Goal: Task Accomplishment & Management: Complete application form

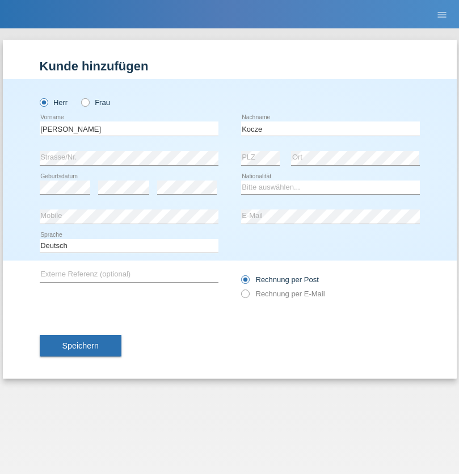
type input "Kocze"
select select "HU"
select select "C"
select select "16"
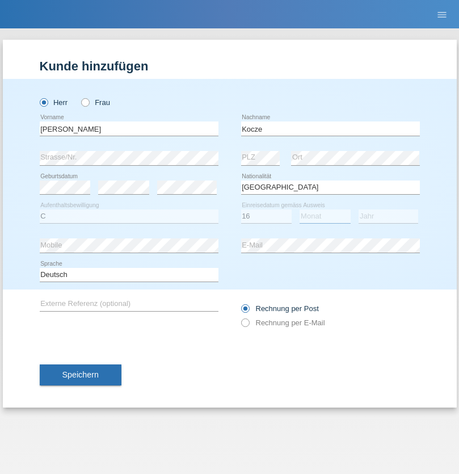
select select "03"
select select "2021"
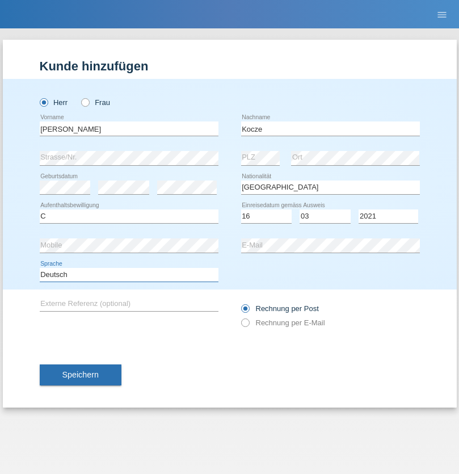
select select "en"
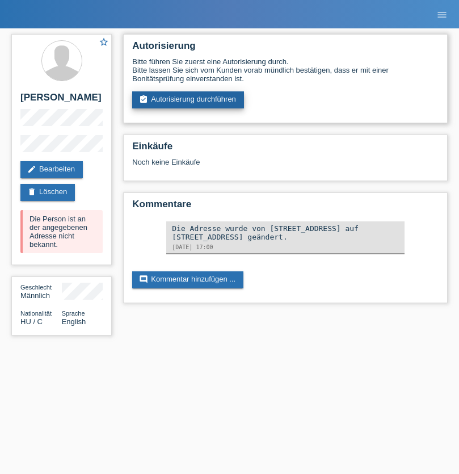
click at [188, 100] on link "assignment_turned_in Autorisierung durchführen" at bounding box center [188, 99] width 112 height 17
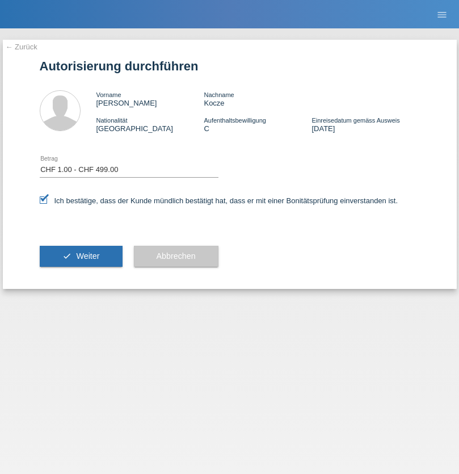
select select "1"
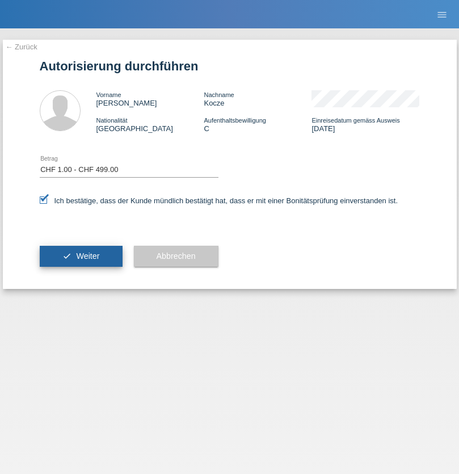
click at [81, 256] on span "Weiter" at bounding box center [87, 255] width 23 height 9
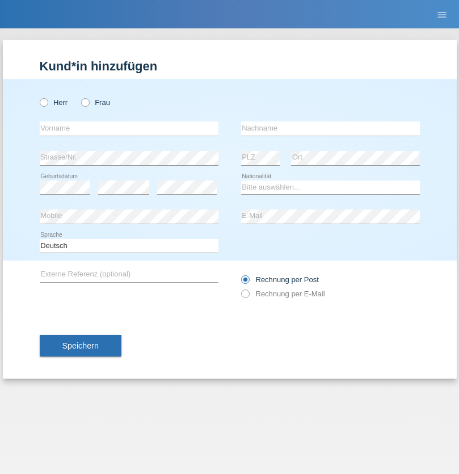
radio input "true"
click at [129, 128] on input "text" at bounding box center [129, 128] width 179 height 14
type input "[PERSON_NAME]"
click at [330, 128] on input "text" at bounding box center [330, 128] width 179 height 14
type input "Walliser"
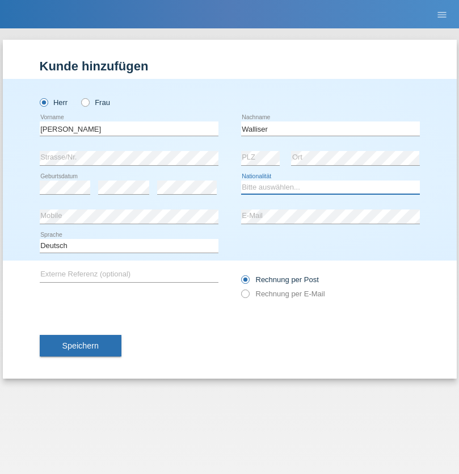
select select "CH"
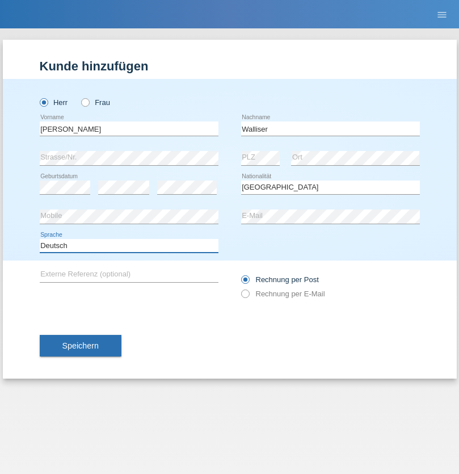
select select "en"
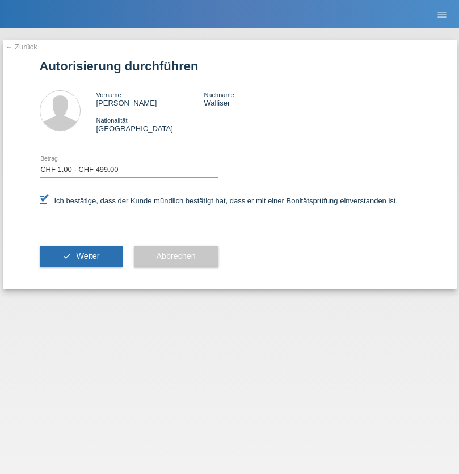
select select "1"
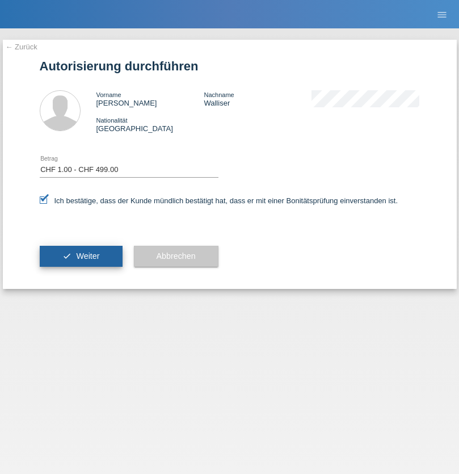
click at [81, 256] on span "Weiter" at bounding box center [87, 255] width 23 height 9
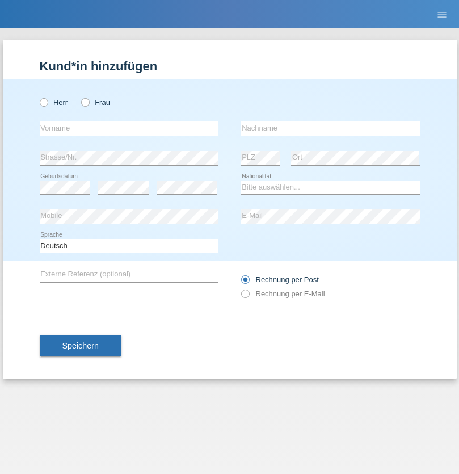
radio input "true"
click at [129, 128] on input "text" at bounding box center [129, 128] width 179 height 14
type input "[PERSON_NAME]"
click at [330, 128] on input "text" at bounding box center [330, 128] width 179 height 14
type input "Florin"
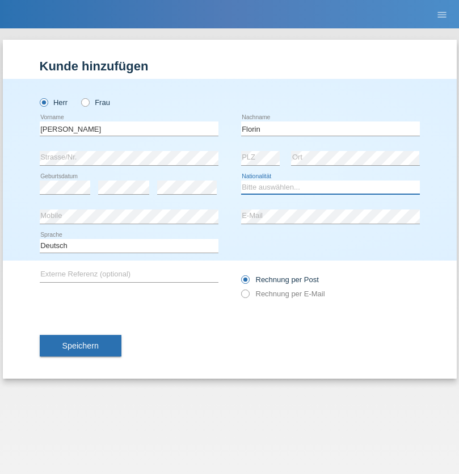
select select "RO"
select select "C"
select select "29"
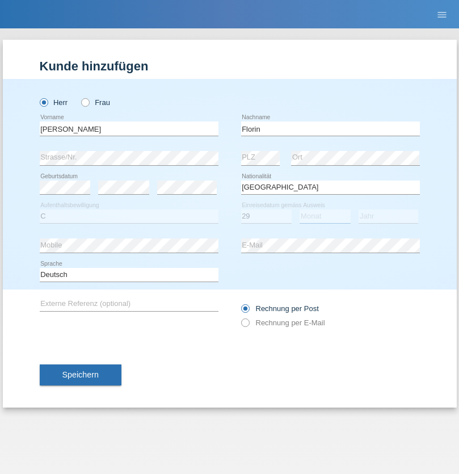
select select "02"
select select "2021"
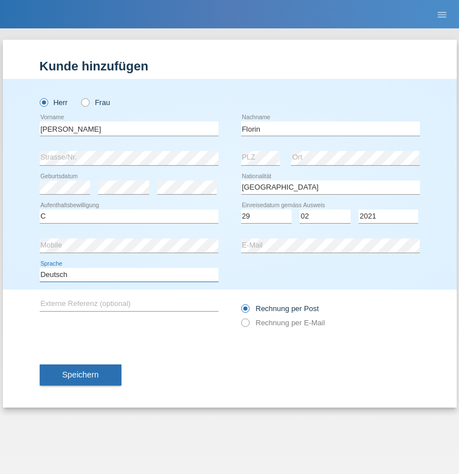
select select "en"
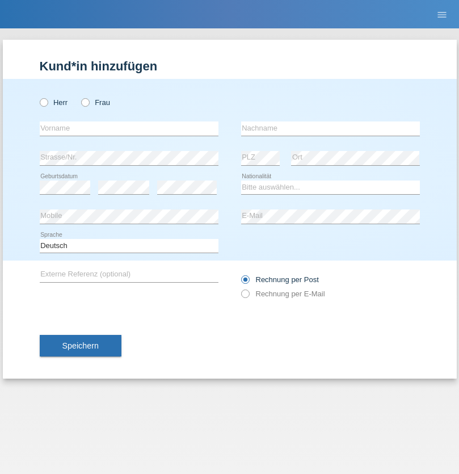
radio input "true"
click at [129, 128] on input "text" at bounding box center [129, 128] width 179 height 14
type input "[PERSON_NAME]"
click at [330, 128] on input "text" at bounding box center [330, 128] width 179 height 14
type input "Krebs"
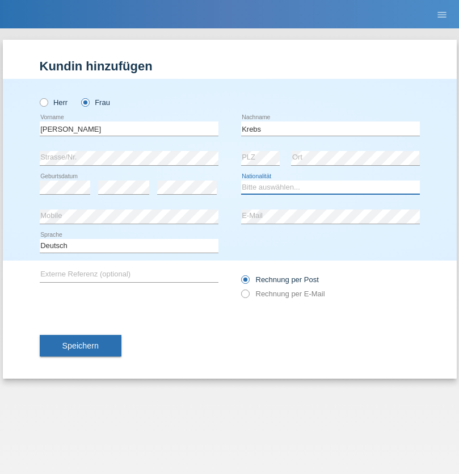
select select "CH"
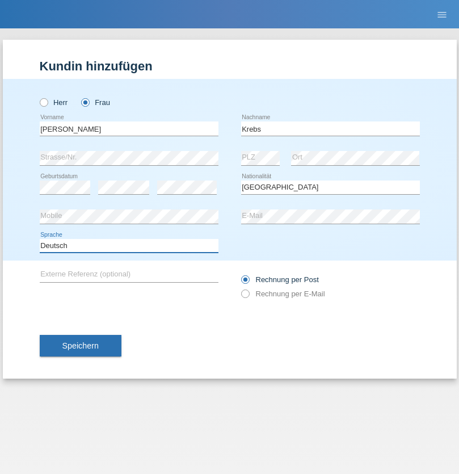
select select "en"
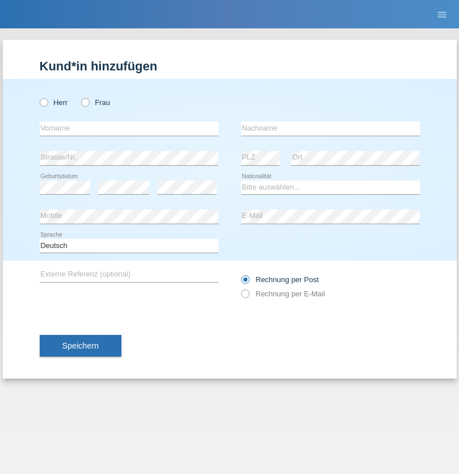
radio input "true"
click input "text"
type input "Qovanaj"
click input "text"
type input "Shaban"
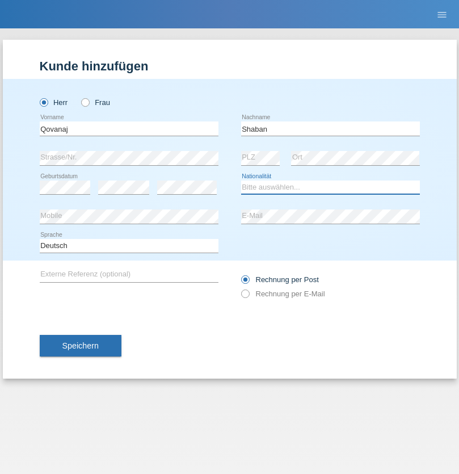
select select "CH"
radio input "true"
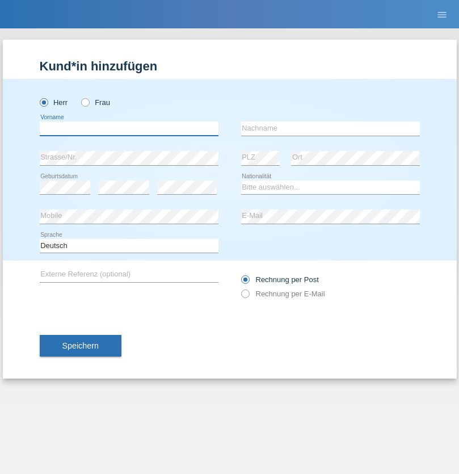
click at [129, 128] on input "text" at bounding box center [129, 128] width 179 height 14
type input "[PERSON_NAME]"
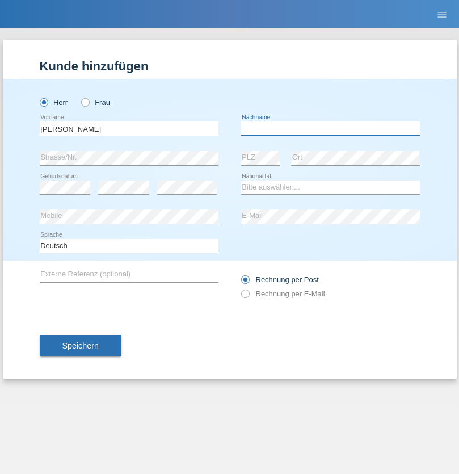
click at [330, 128] on input "text" at bounding box center [330, 128] width 179 height 14
type input "[PERSON_NAME]"
select select "BA"
select select "C"
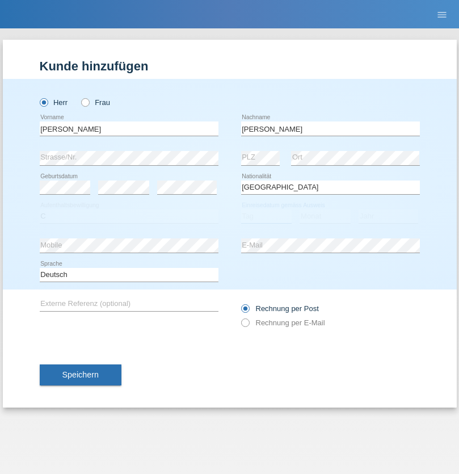
select select "03"
select select "1994"
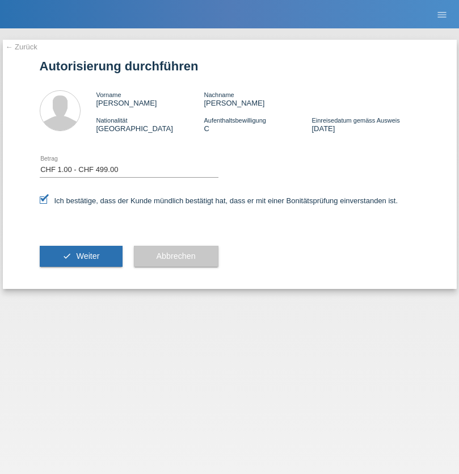
select select "1"
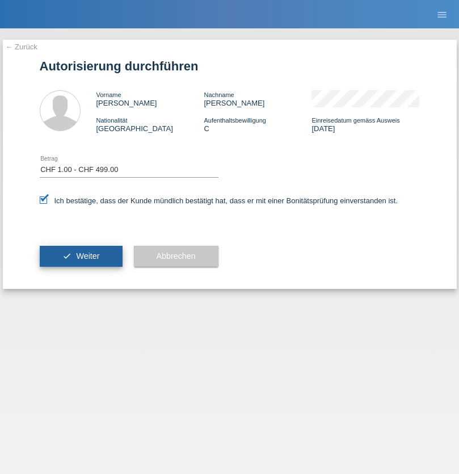
click at [81, 256] on span "Weiter" at bounding box center [87, 255] width 23 height 9
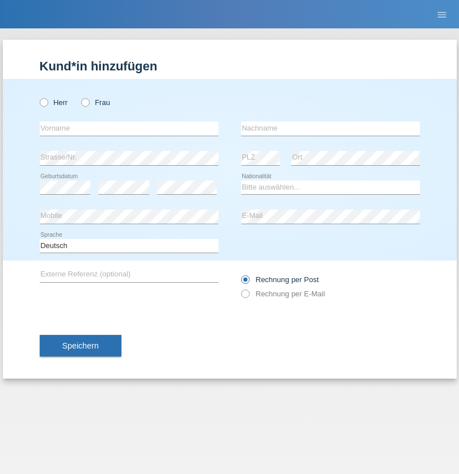
radio input "true"
click at [129, 128] on input "text" at bounding box center [129, 128] width 179 height 14
type input "Silva"
click at [330, 128] on input "text" at bounding box center [330, 128] width 179 height 14
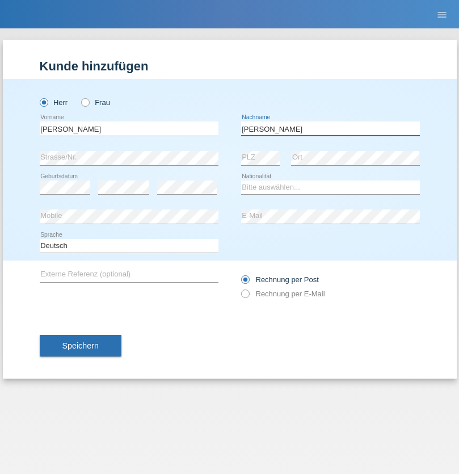
type input "Pedro"
select select "PT"
select select "C"
select select "11"
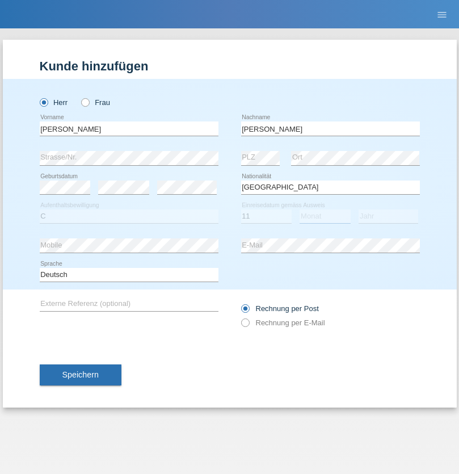
select select "10"
select select "2019"
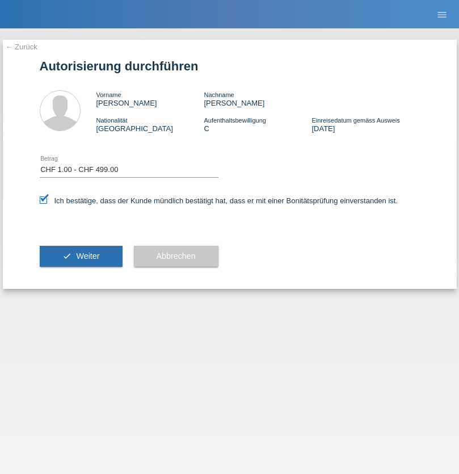
select select "1"
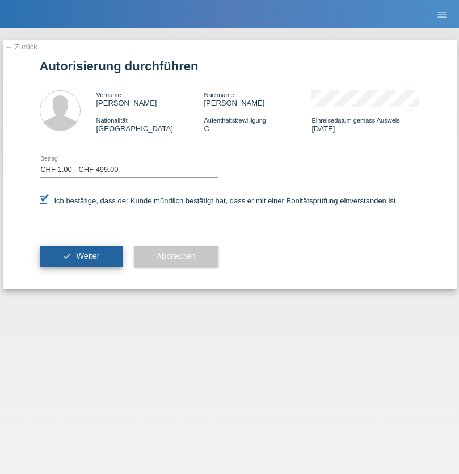
click at [81, 256] on span "Weiter" at bounding box center [87, 255] width 23 height 9
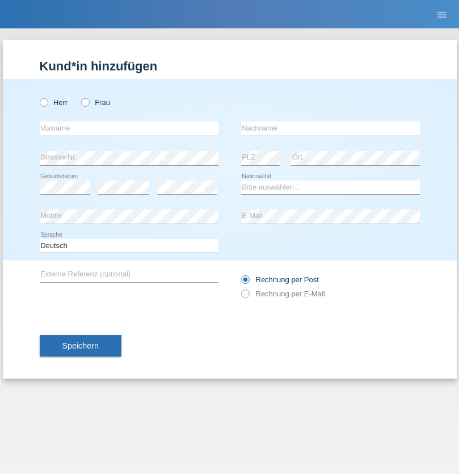
radio input "true"
click at [129, 128] on input "text" at bounding box center [129, 128] width 179 height 14
type input "[PERSON_NAME]"
click at [330, 128] on input "text" at bounding box center [330, 128] width 179 height 14
type input "Weinlein"
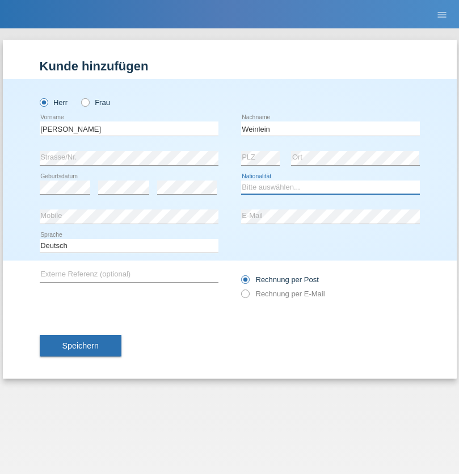
select select "CH"
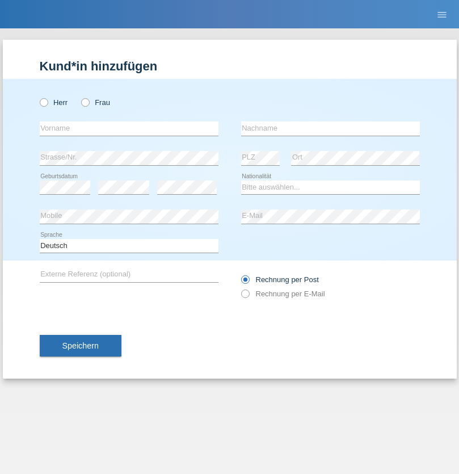
radio input "true"
click at [129, 128] on input "text" at bounding box center [129, 128] width 179 height 14
type input "Jashari lmeri"
click at [330, 128] on input "text" at bounding box center [330, 128] width 179 height 14
type input "Rabije"
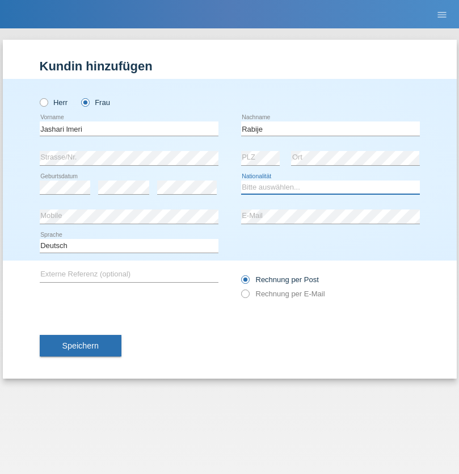
select select "CH"
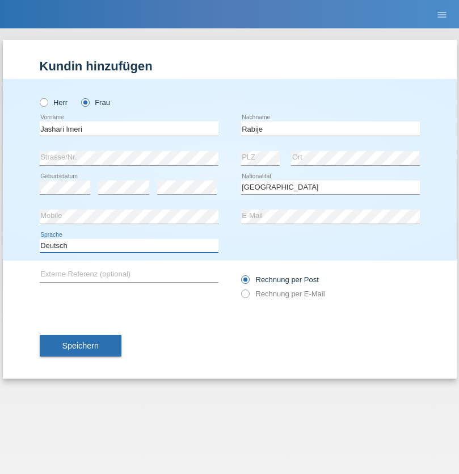
select select "en"
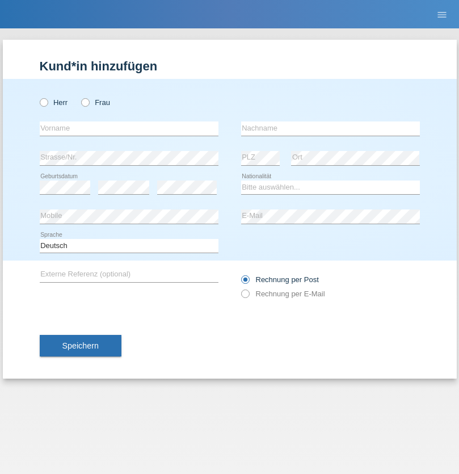
radio input "true"
click at [129, 128] on input "text" at bounding box center [129, 128] width 179 height 14
type input "firat"
click at [330, 128] on input "text" at bounding box center [330, 128] width 179 height 14
type input "kara"
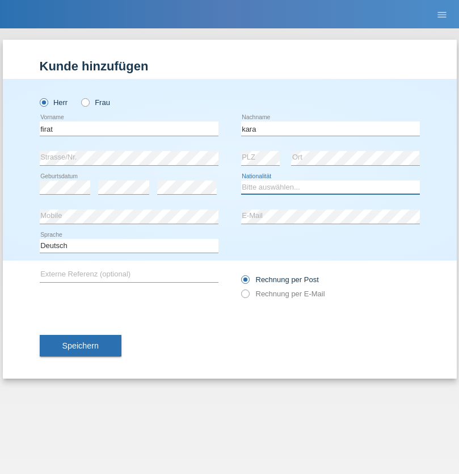
select select "CH"
radio input "true"
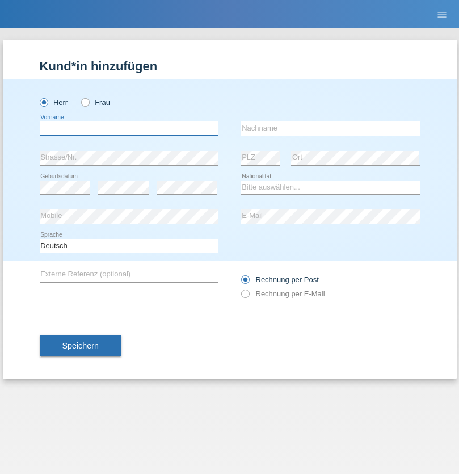
click at [129, 128] on input "text" at bounding box center [129, 128] width 179 height 14
type input "Gigov"
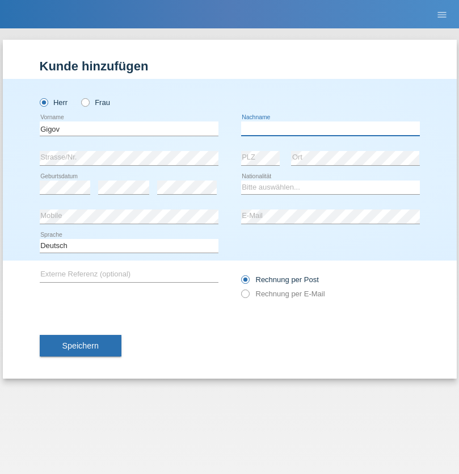
click at [330, 128] on input "text" at bounding box center [330, 128] width 179 height 14
type input "Zhan"
select select "BG"
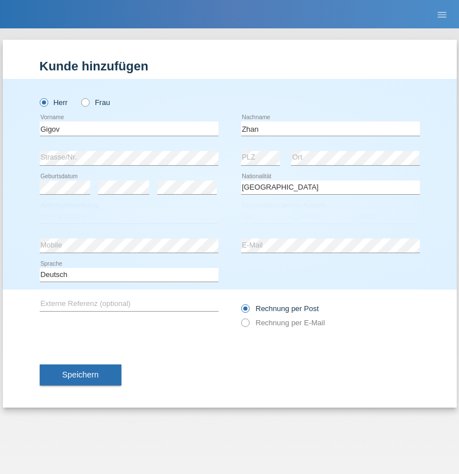
select select "C"
select select "23"
select select "10"
select select "2021"
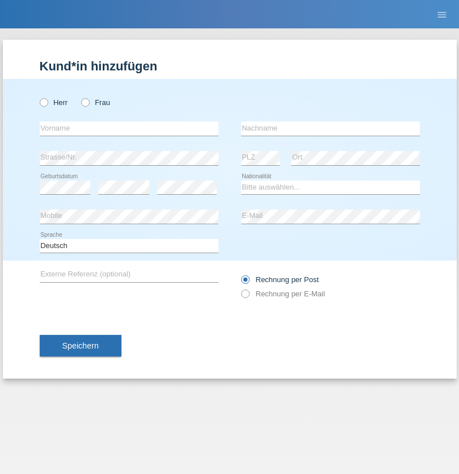
radio input "true"
click at [129, 128] on input "text" at bounding box center [129, 128] width 179 height 14
type input "Amand"
click at [330, 128] on input "text" at bounding box center [330, 128] width 179 height 14
type input "Pires"
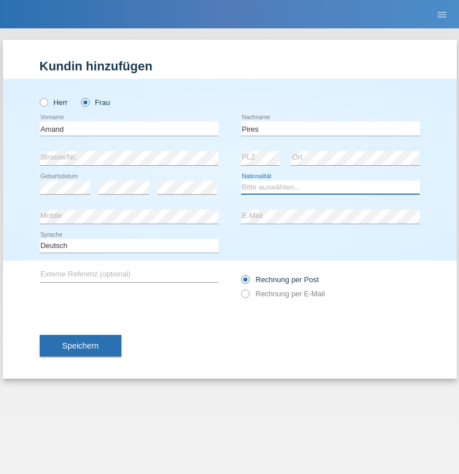
select select "CH"
radio input "true"
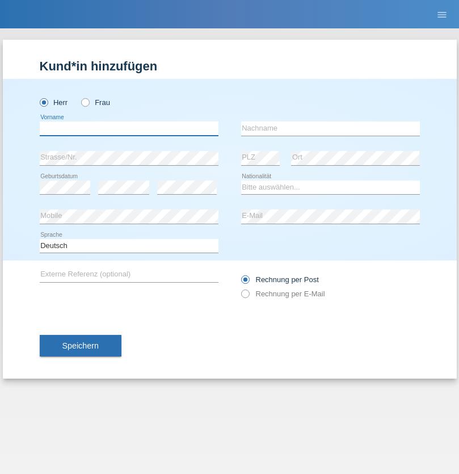
click at [129, 128] on input "text" at bounding box center [129, 128] width 179 height 14
type input "[PERSON_NAME]"
click at [330, 128] on input "text" at bounding box center [330, 128] width 179 height 14
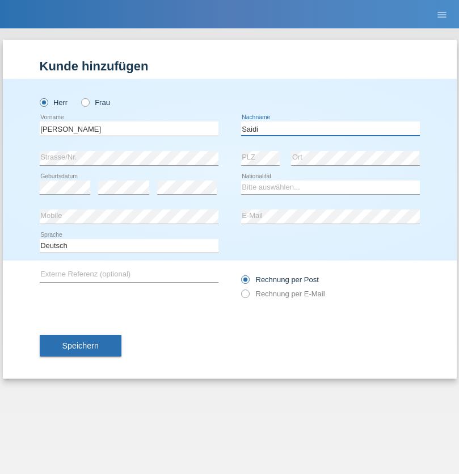
type input "Saidi"
select select "CH"
radio input "true"
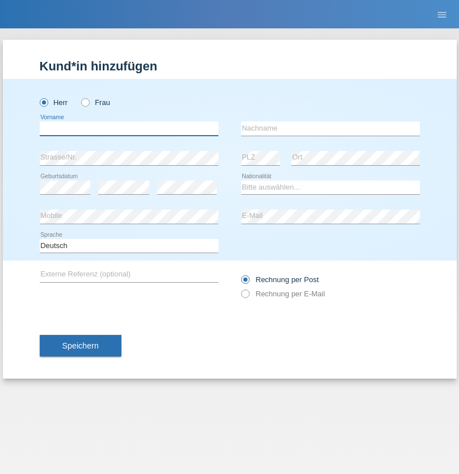
click at [129, 128] on input "text" at bounding box center [129, 128] width 179 height 14
type input "Matusa"
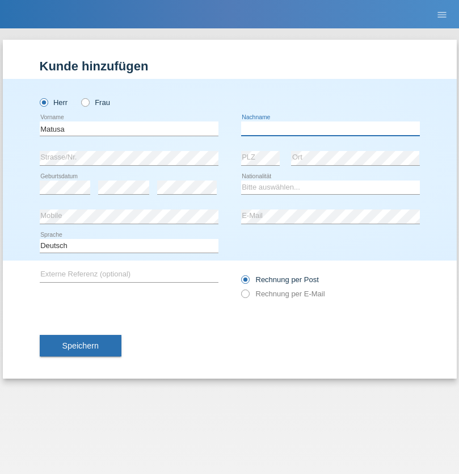
click at [330, 128] on input "text" at bounding box center [330, 128] width 179 height 14
type input "[PERSON_NAME]"
select select "OM"
select select "C"
select select "01"
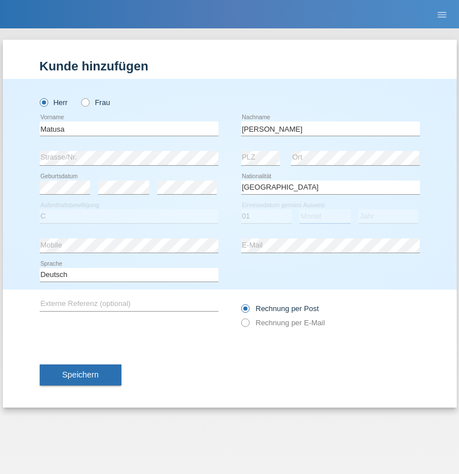
select select "06"
select select "2016"
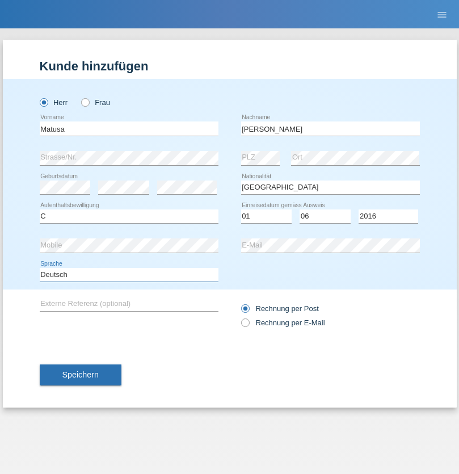
select select "en"
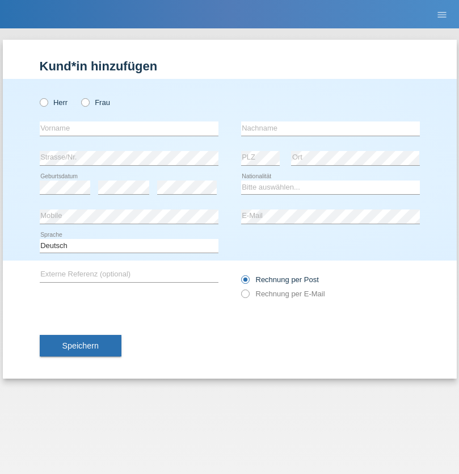
radio input "true"
click at [129, 128] on input "text" at bounding box center [129, 128] width 179 height 14
type input "Edinson Maurício"
click at [330, 128] on input "text" at bounding box center [330, 128] width 179 height 14
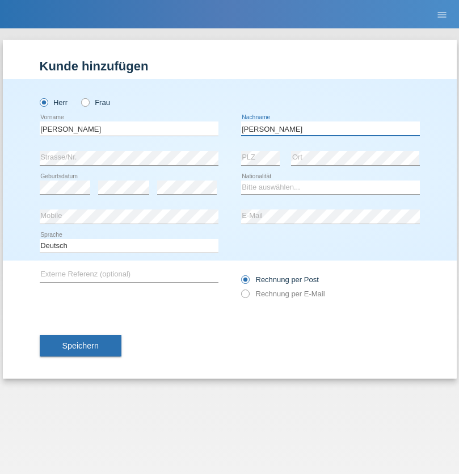
type input "Branquinho Alexander"
select select "PT"
select select "C"
select select "23"
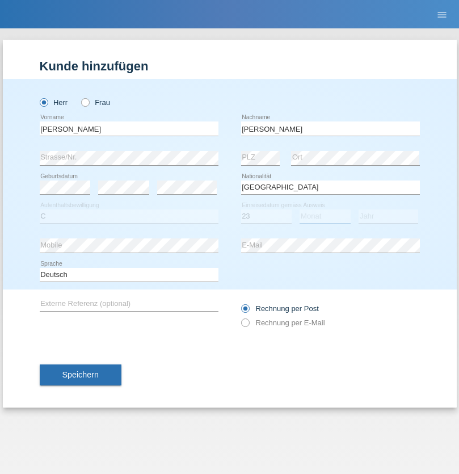
select select "08"
select select "2021"
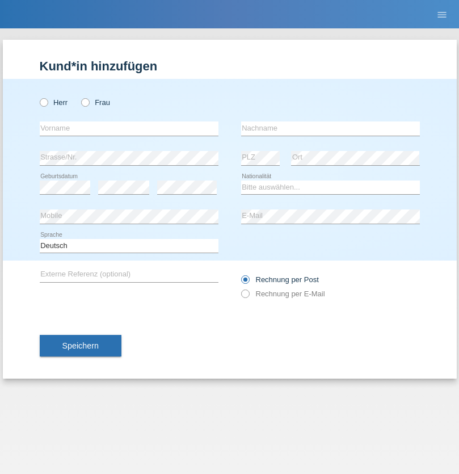
radio input "true"
click at [129, 128] on input "text" at bounding box center [129, 128] width 179 height 14
type input "[PERSON_NAME]"
click at [330, 128] on input "text" at bounding box center [330, 128] width 179 height 14
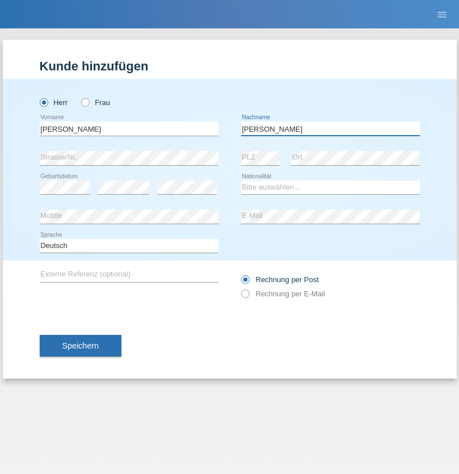
type input "[PERSON_NAME]"
select select "CH"
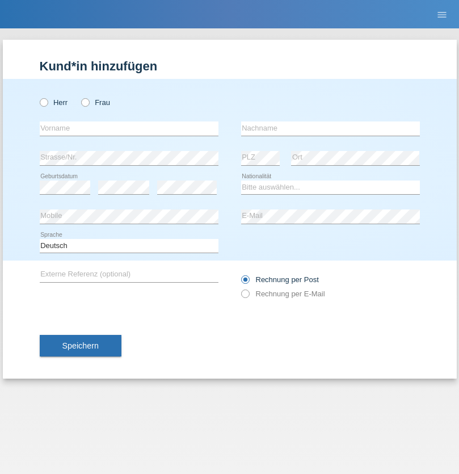
radio input "true"
click at [129, 128] on input "text" at bounding box center [129, 128] width 179 height 14
type input "Szilvia"
click at [330, 128] on input "text" at bounding box center [330, 128] width 179 height 14
type input "Olakh"
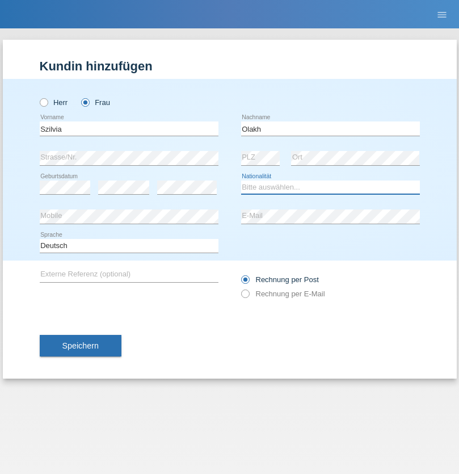
select select "UA"
select select "C"
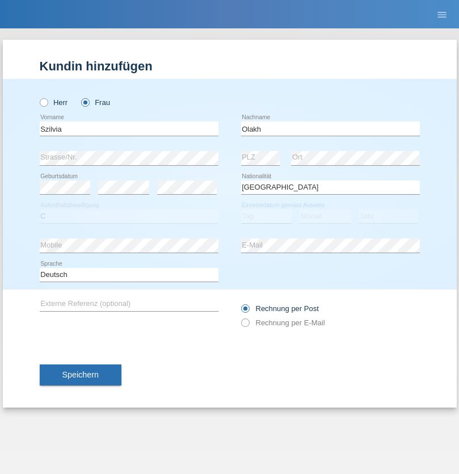
select select "14"
select select "09"
select select "2021"
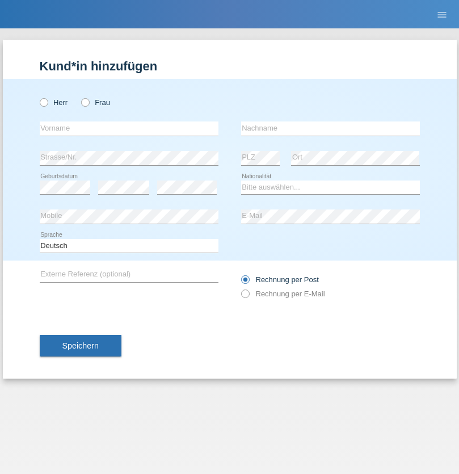
radio input "true"
click at [129, 128] on input "text" at bounding box center [129, 128] width 179 height 14
type input "Asrit"
click at [330, 128] on input "text" at bounding box center [330, 128] width 179 height 14
type input "Kupa"
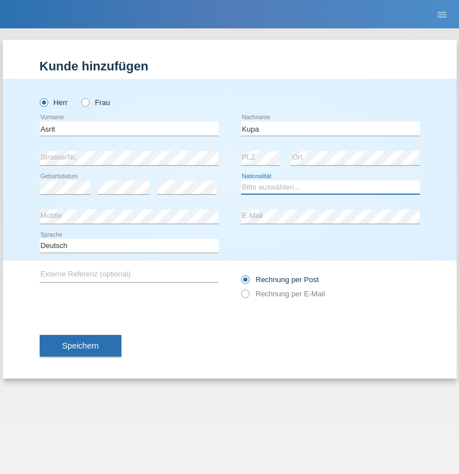
select select "MK"
select select "C"
select select "27"
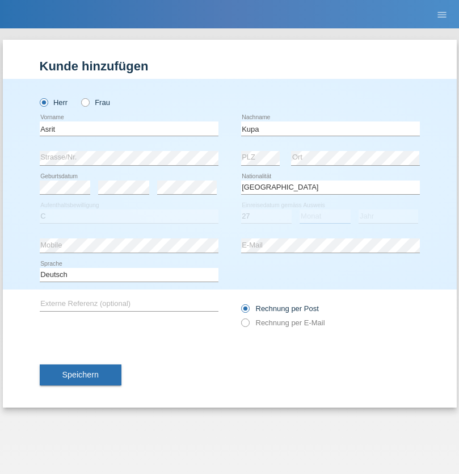
select select "05"
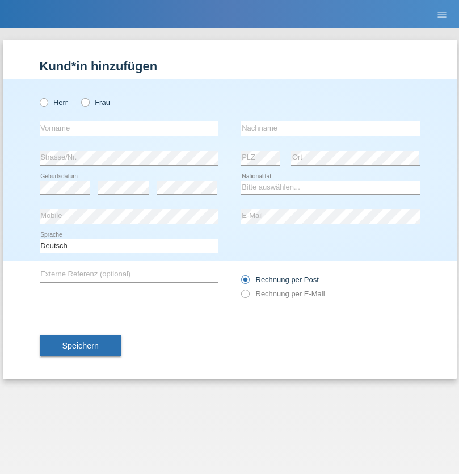
radio input "true"
click at [129, 128] on input "text" at bounding box center [129, 128] width 179 height 14
type input "Ibrahim"
click at [330, 128] on input "text" at bounding box center [330, 128] width 179 height 14
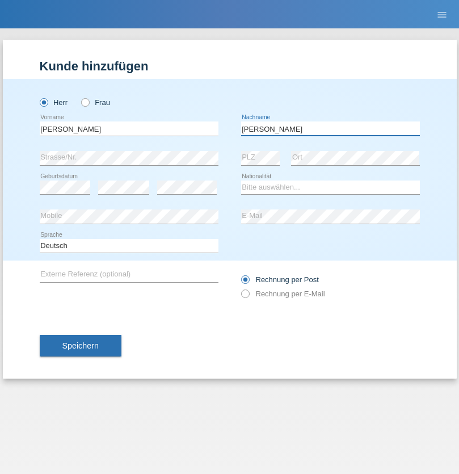
type input "Abbas"
select select "SY"
select select "C"
select select "14"
select select "09"
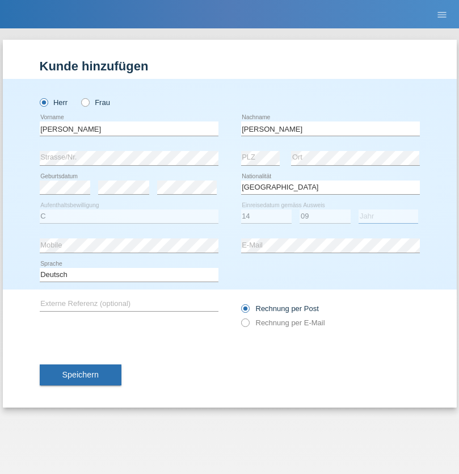
select select "2021"
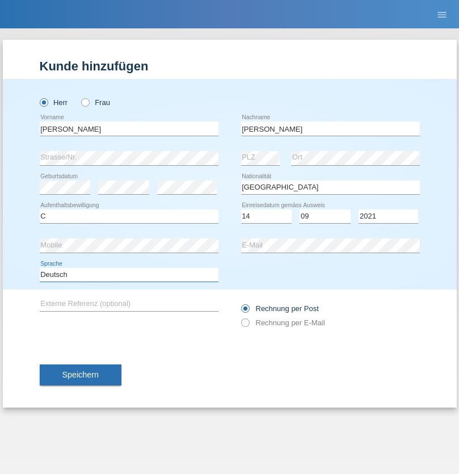
select select "en"
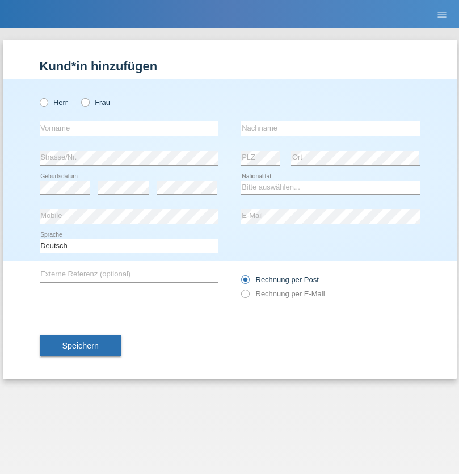
radio input "true"
select select "CH"
radio input "true"
click at [129, 128] on input "text" at bounding box center [129, 128] width 179 height 14
type input "[PERSON_NAME]"
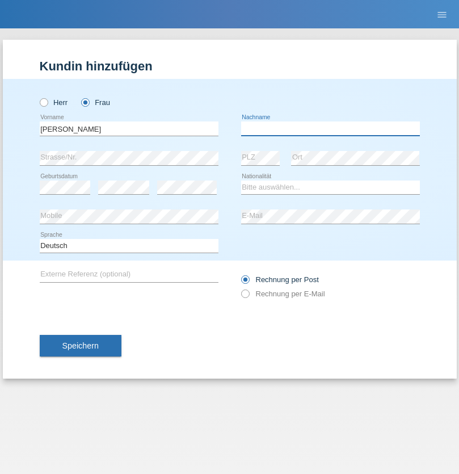
click at [330, 128] on input "text" at bounding box center [330, 128] width 179 height 14
type input "Bacic"
select select "CH"
